Goal: Navigation & Orientation: Find specific page/section

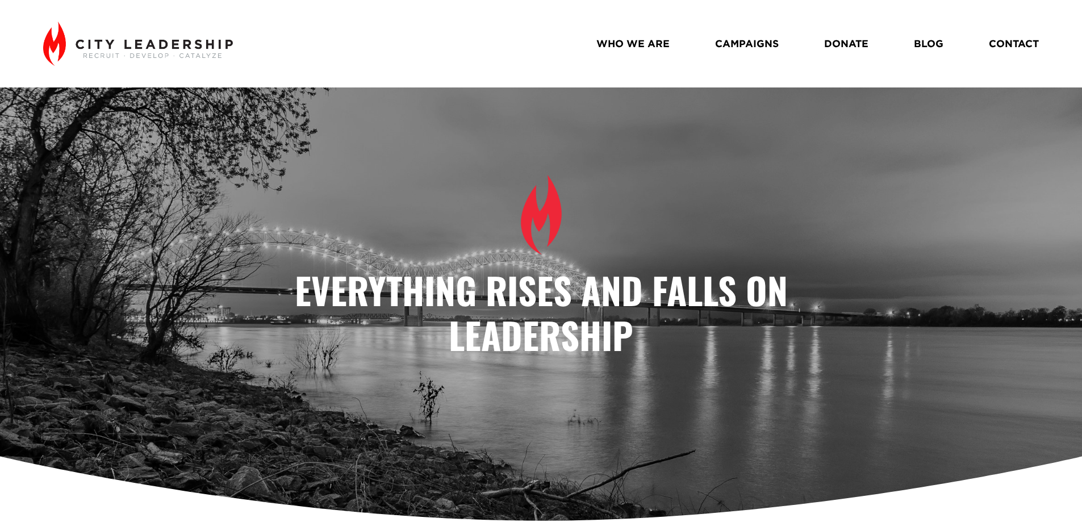
click at [771, 44] on link "CAMPAIGNS" at bounding box center [747, 44] width 64 height 20
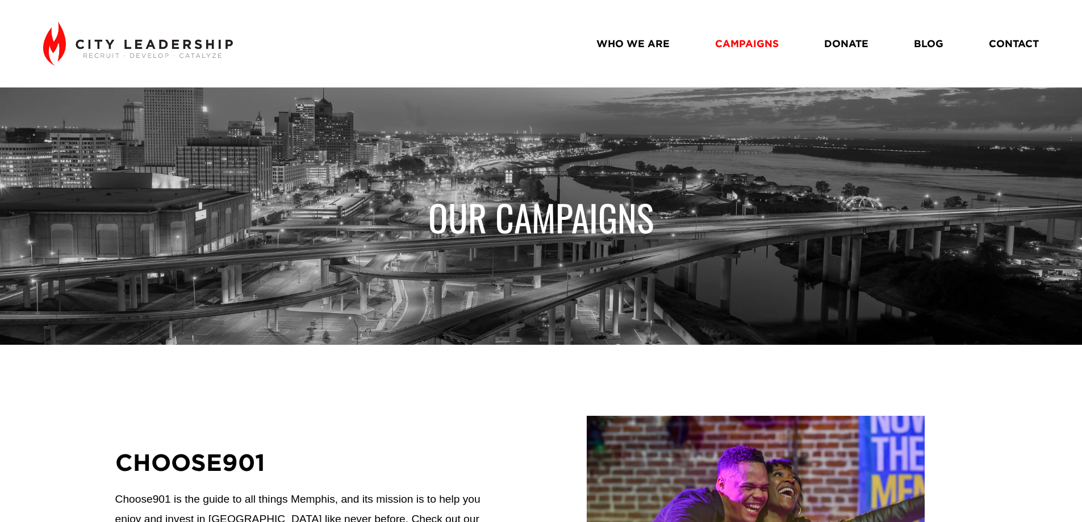
click at [634, 47] on link "WHO WE ARE" at bounding box center [632, 44] width 73 height 20
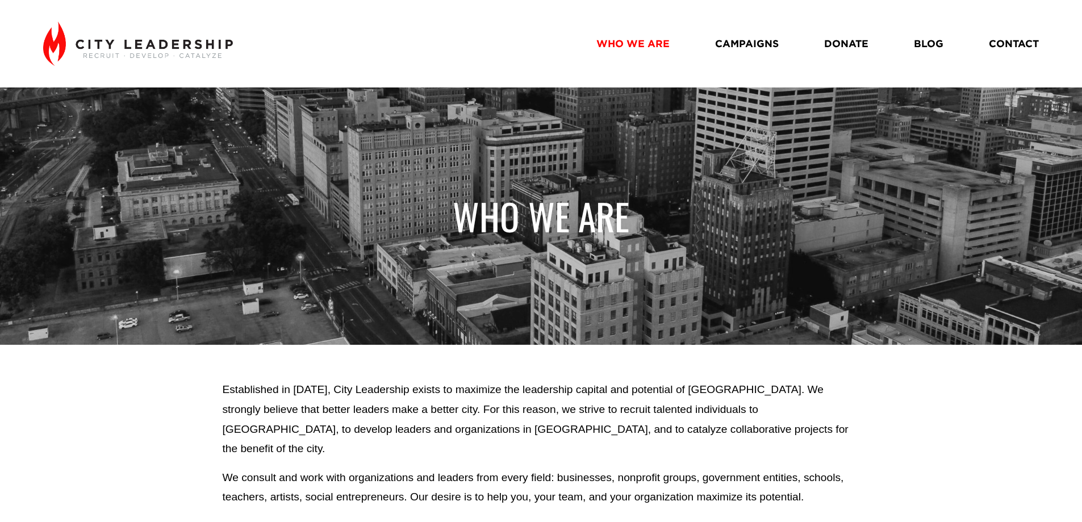
click at [863, 42] on link "DONATE" at bounding box center [846, 44] width 44 height 20
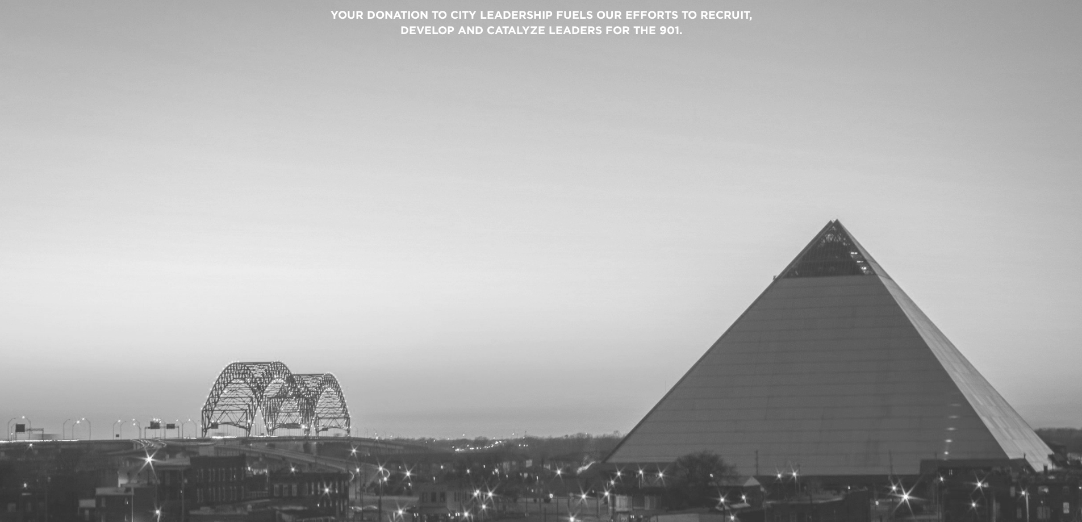
scroll to position [1079, 0]
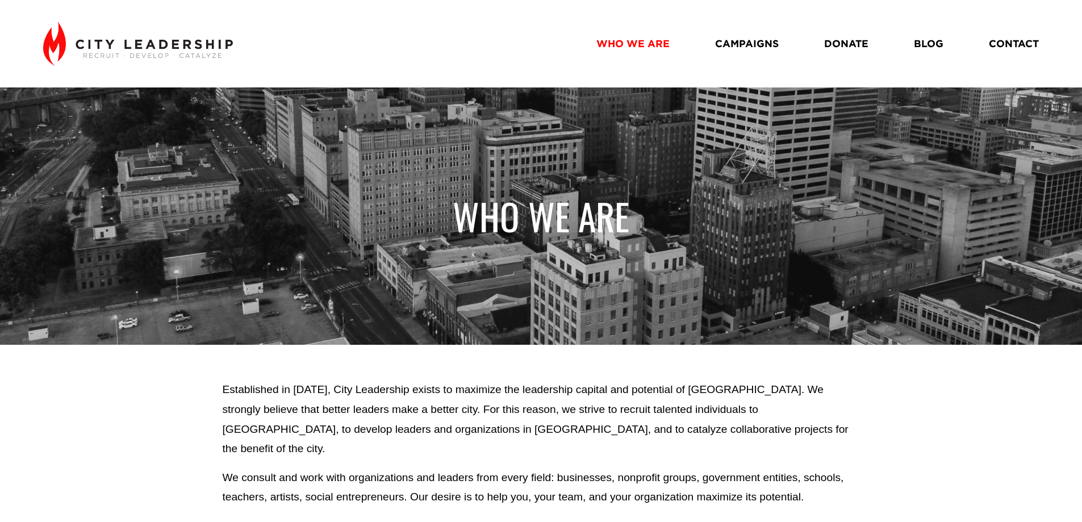
click at [641, 51] on link "WHO WE ARE" at bounding box center [632, 44] width 73 height 20
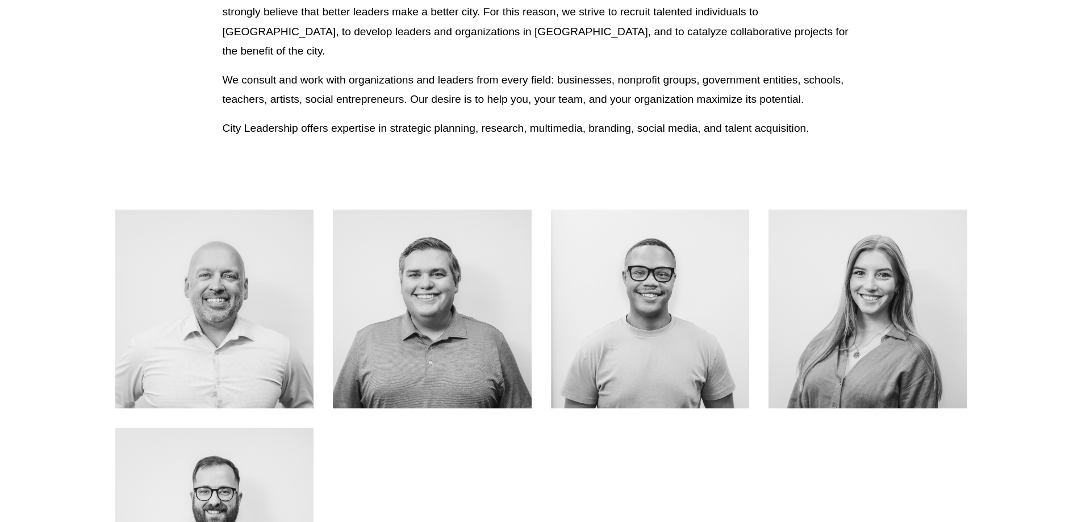
scroll to position [454, 0]
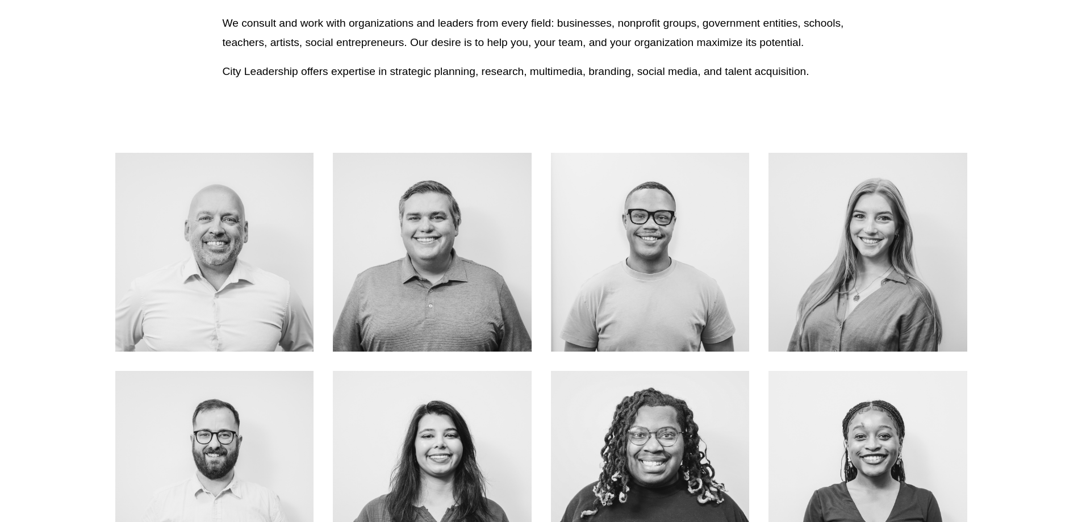
click at [213, 262] on link "About Me" at bounding box center [214, 277] width 90 height 30
